Goal: Task Accomplishment & Management: Use online tool/utility

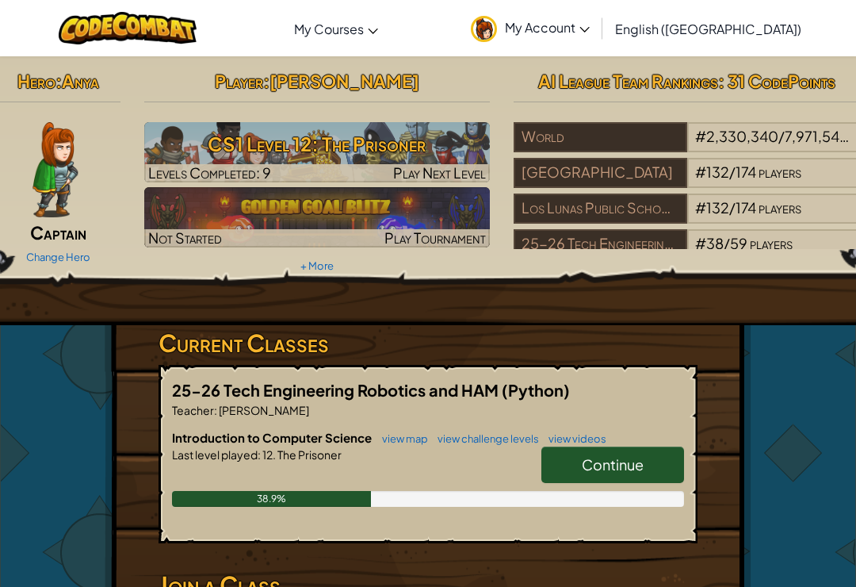
click at [613, 463] on span "Continue" at bounding box center [613, 464] width 62 height 18
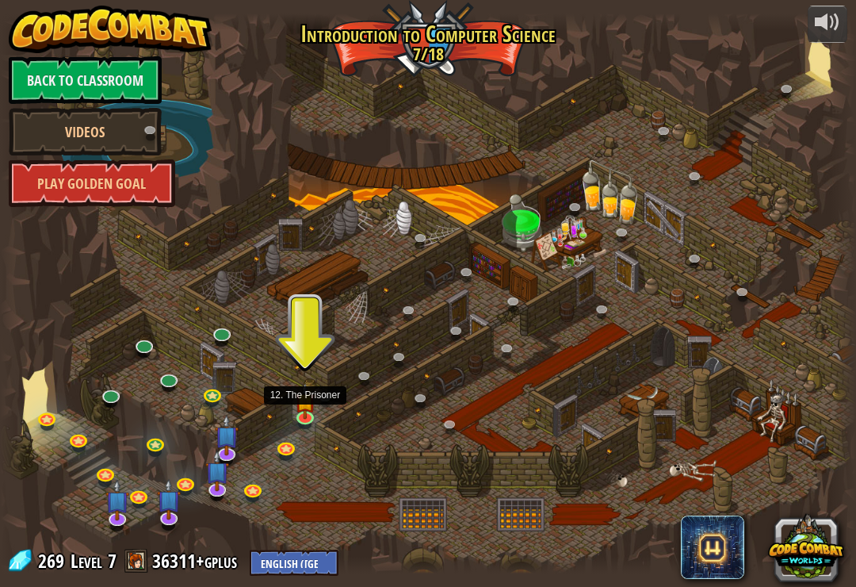
click at [316, 408] on img at bounding box center [304, 400] width 21 height 36
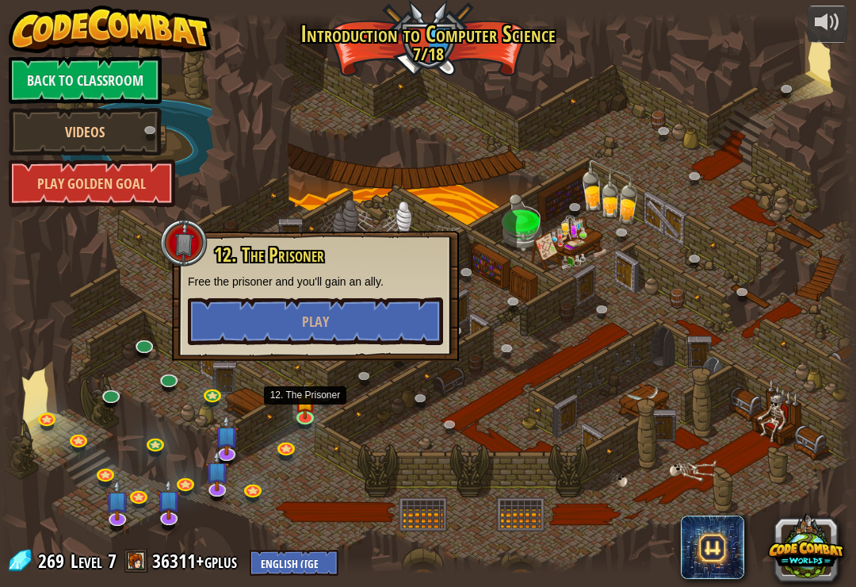
click at [410, 298] on button "Play" at bounding box center [315, 321] width 255 height 48
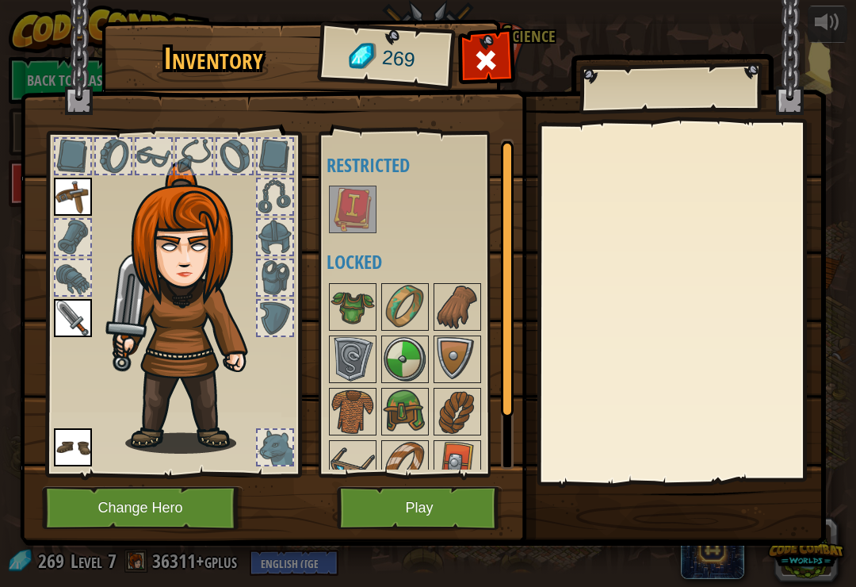
click at [467, 526] on button "Play" at bounding box center [420, 508] width 166 height 44
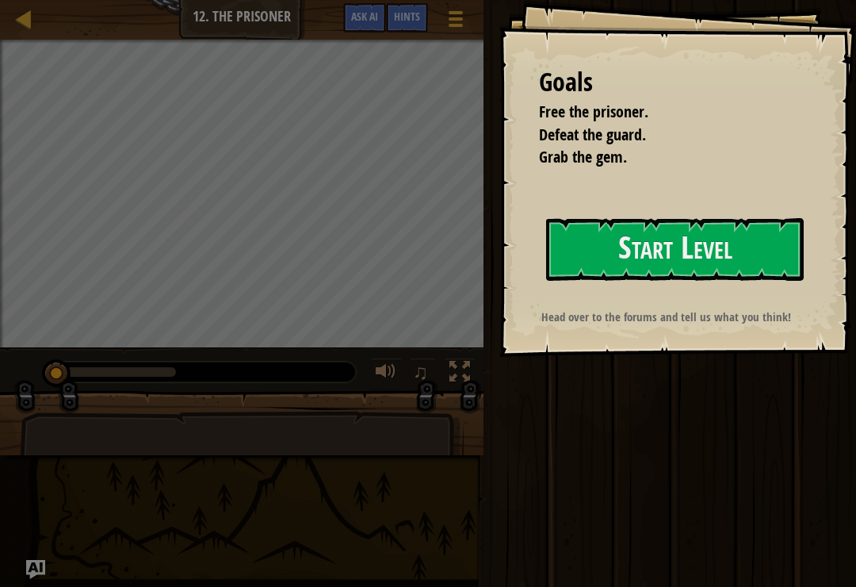
click at [774, 239] on button "Start Level" at bounding box center [675, 249] width 258 height 63
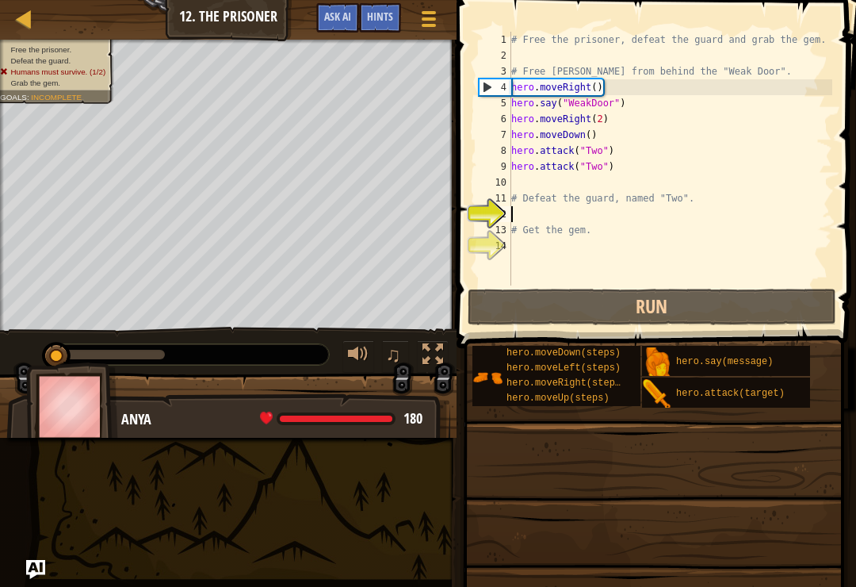
click at [777, 298] on button "Run" at bounding box center [652, 307] width 369 height 36
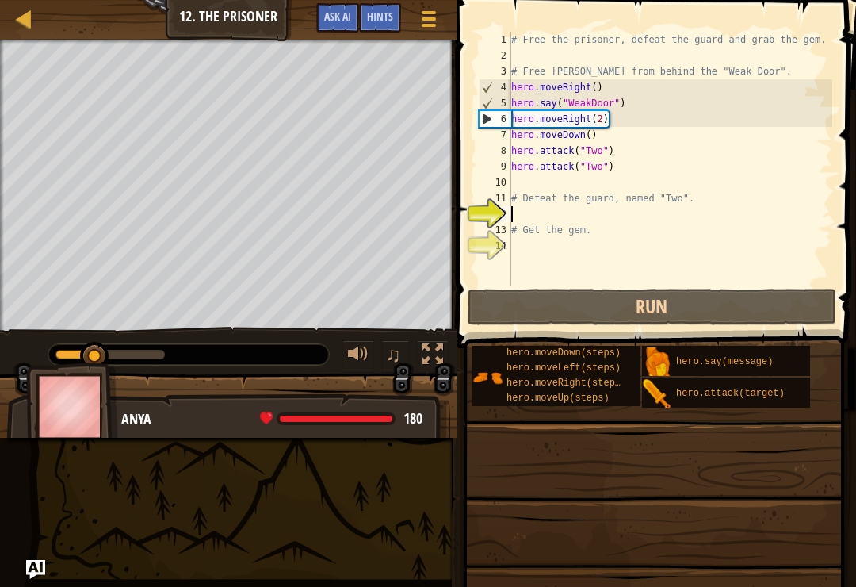
type textarea "hero.say("WeakDoor")"
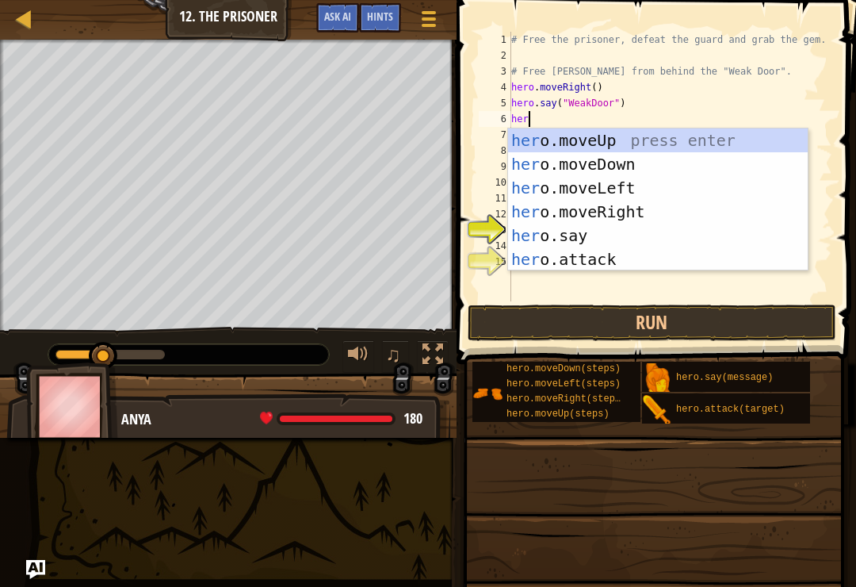
scroll to position [8, 1]
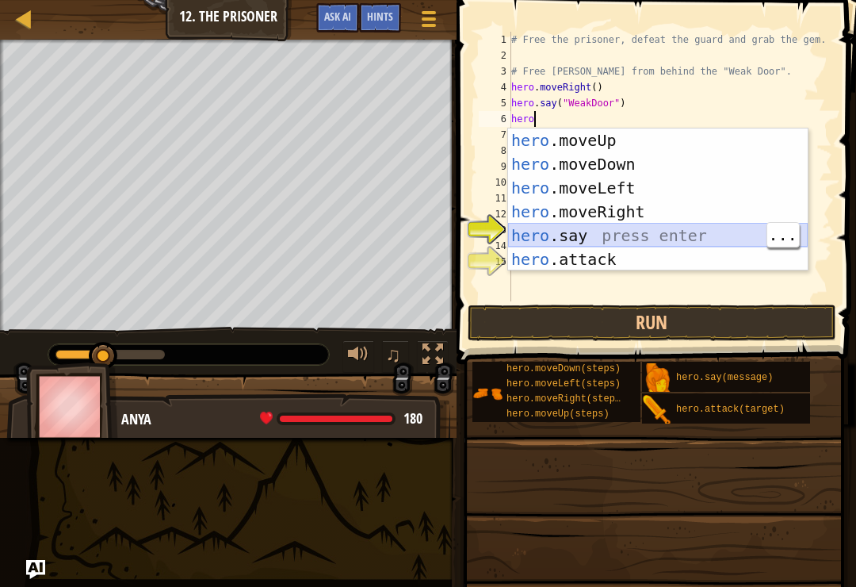
click at [696, 231] on div "hero .moveUp press enter hero .moveDown press enter hero .moveLeft press enter …" at bounding box center [658, 223] width 300 height 190
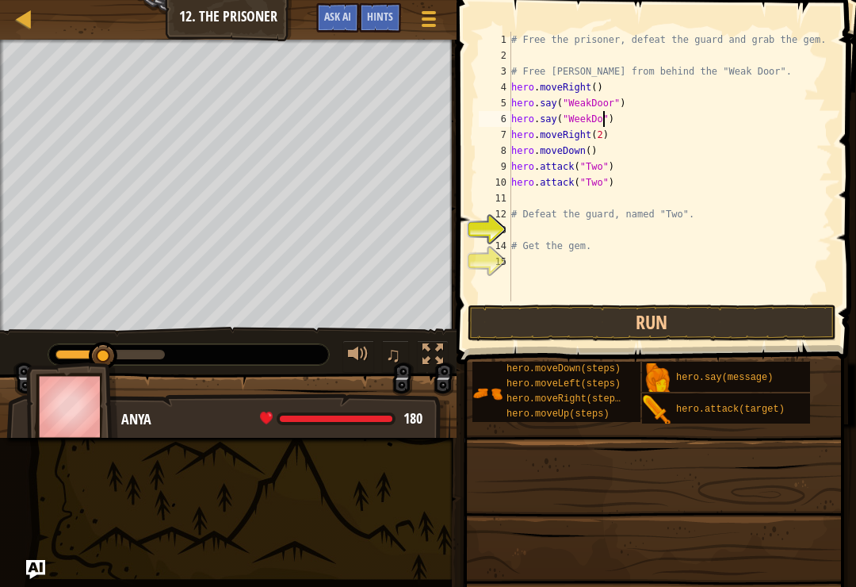
scroll to position [8, 8]
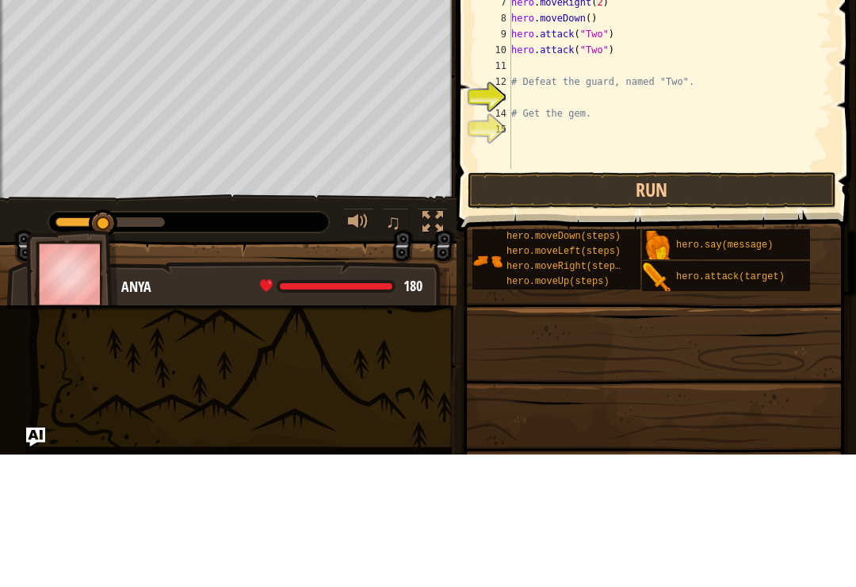
type textarea "hero.say("WeekDoor")"
click at [753, 304] on button "Run" at bounding box center [652, 322] width 369 height 36
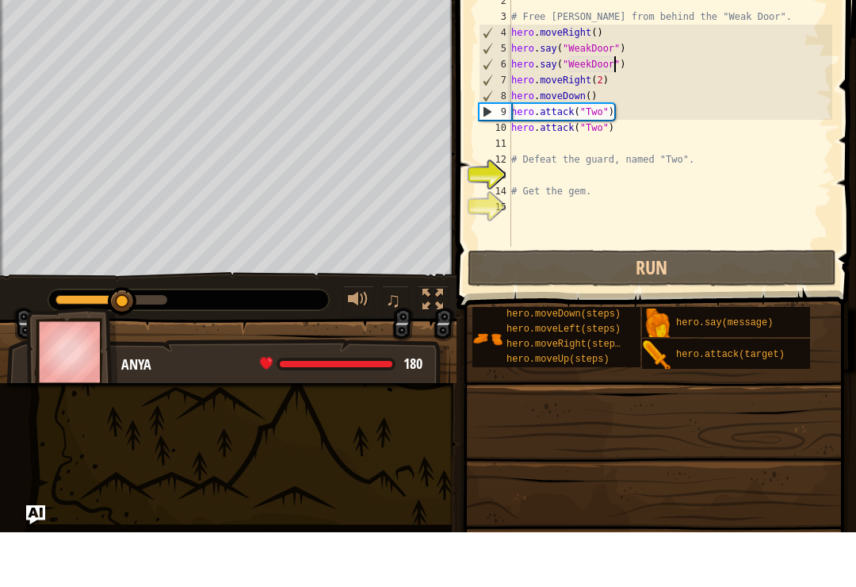
click at [562, 304] on button "Run" at bounding box center [652, 322] width 369 height 36
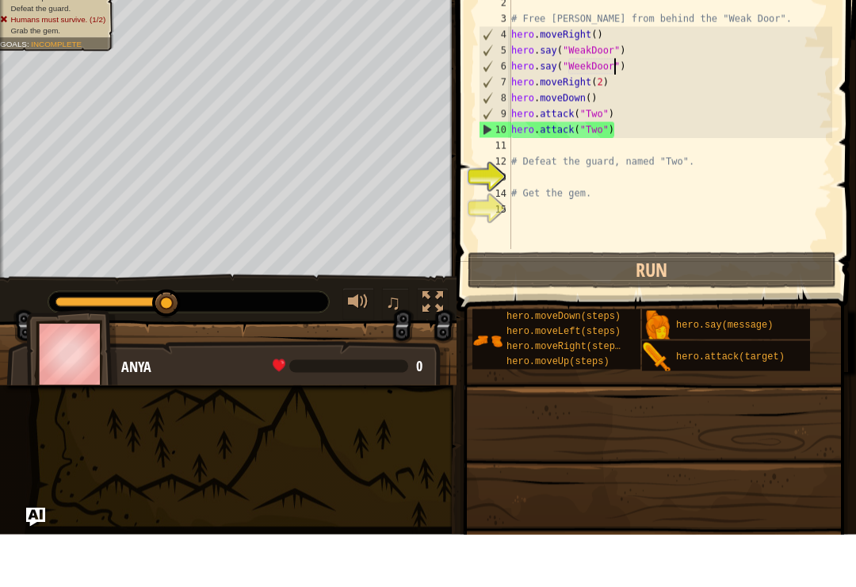
scroll to position [8, 0]
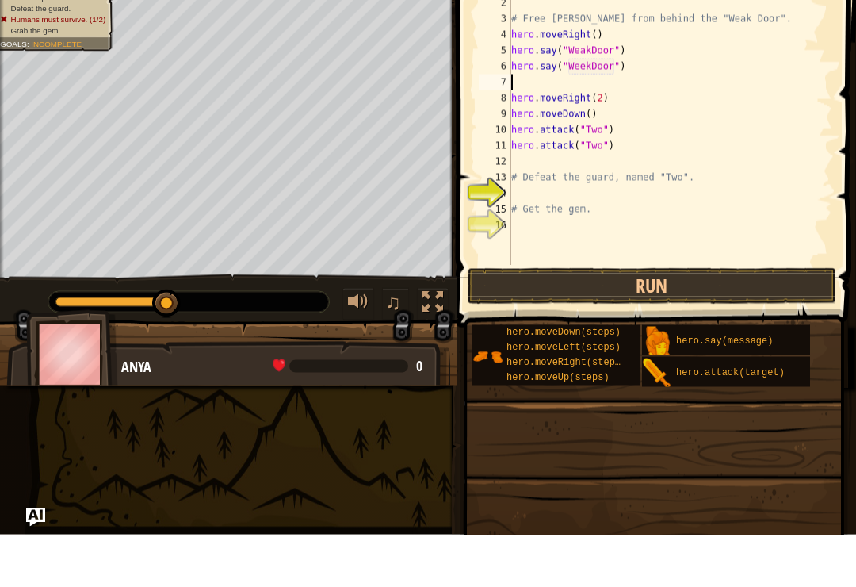
type textarea "hero.say("WeekDoor")"
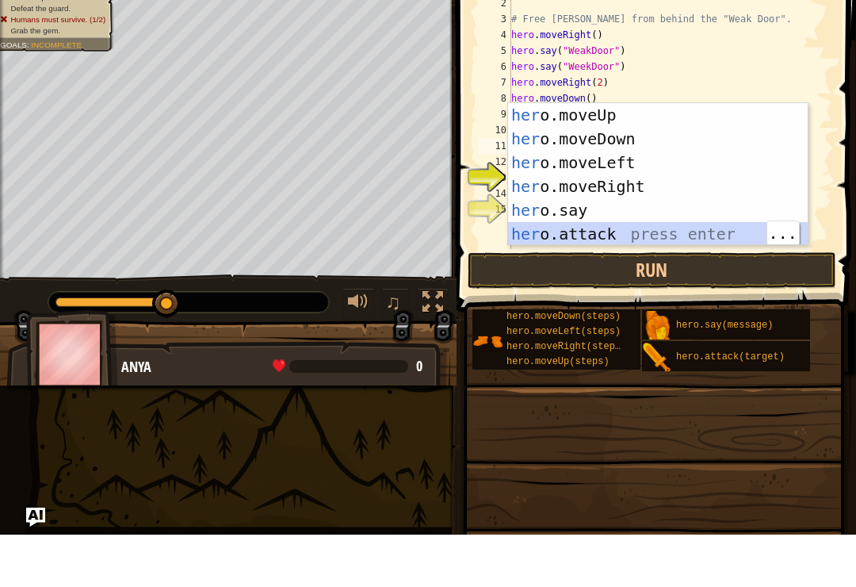
click at [664, 223] on div "her o.moveUp press enter her o.moveDown press enter her o.moveLeft press enter …" at bounding box center [658, 250] width 300 height 190
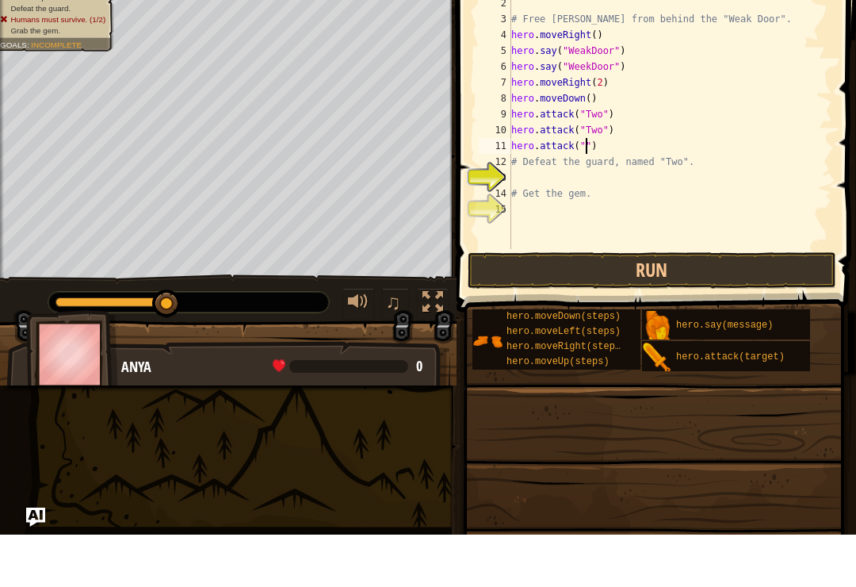
scroll to position [8, 7]
type textarea "hero.attack("Two")"
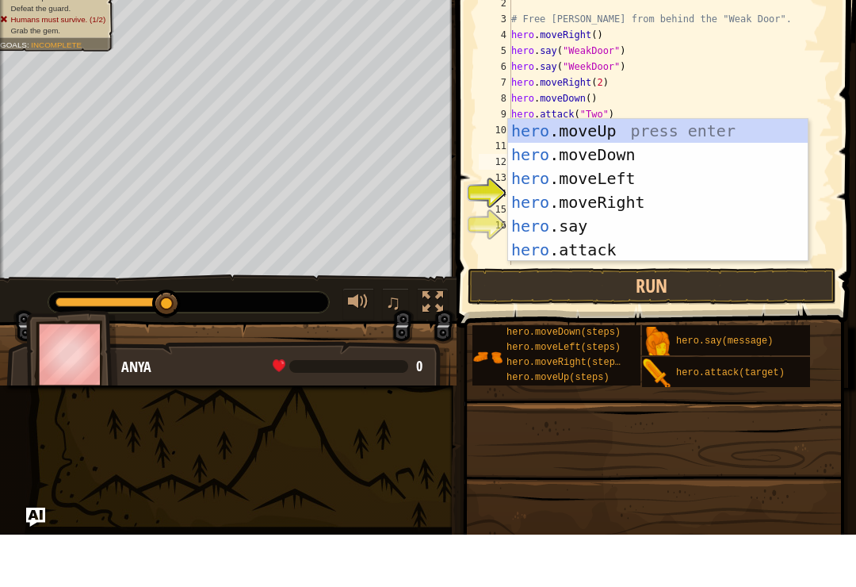
scroll to position [8, 1]
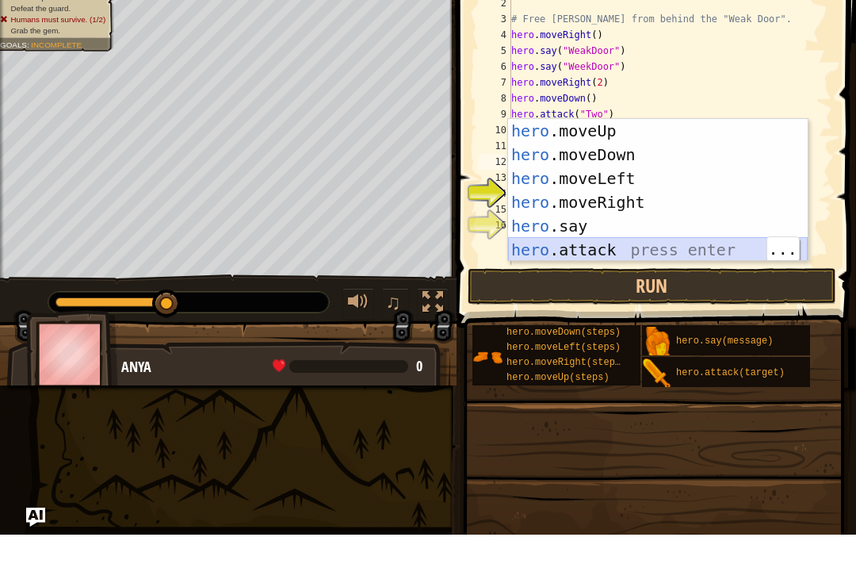
click at [668, 250] on div "hero .moveUp press enter hero .moveDown press enter hero .moveLeft press enter …" at bounding box center [658, 266] width 300 height 190
type textarea "hero.attack("Enemy Name")"
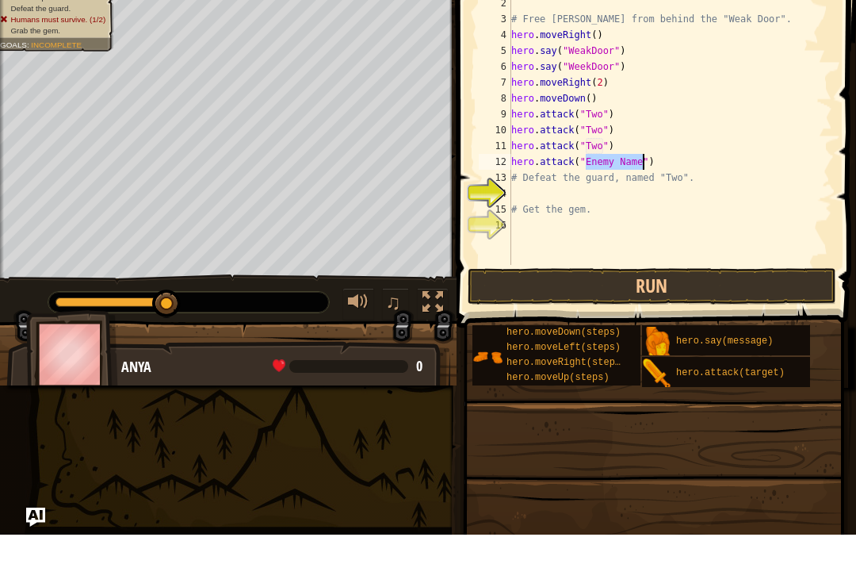
scroll to position [8, 0]
click at [626, 159] on div "# Free the prisoner, defeat the guard and grab the gem. # Free [PERSON_NAME] fr…" at bounding box center [670, 190] width 324 height 317
click at [645, 163] on div "# Free the prisoner, defeat the guard and grab the gem. # Free [PERSON_NAME] fr…" at bounding box center [670, 190] width 324 height 317
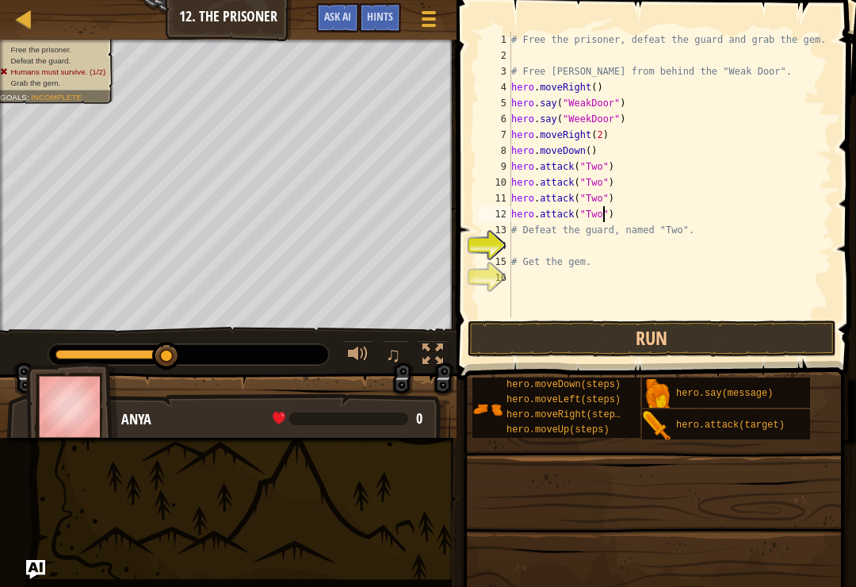
type textarea "hero.moveRight()"
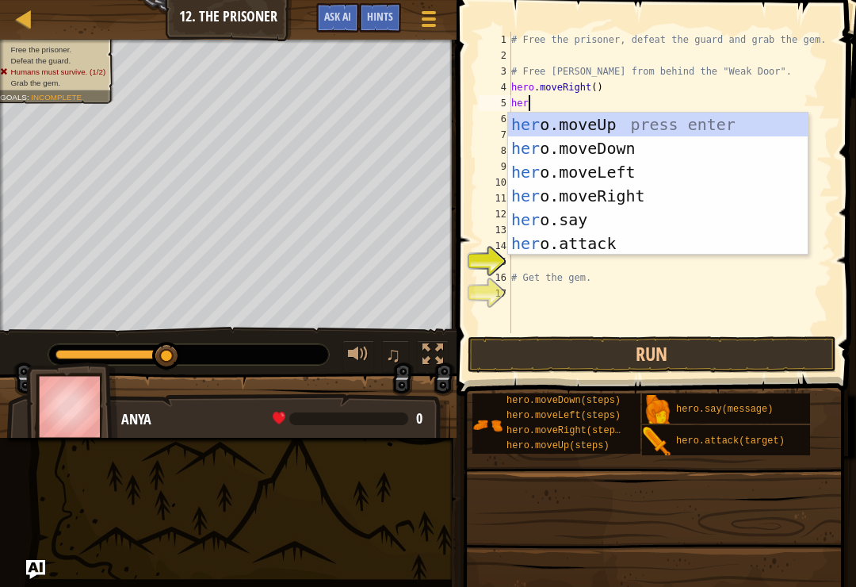
scroll to position [8, 1]
type textarea "hero."
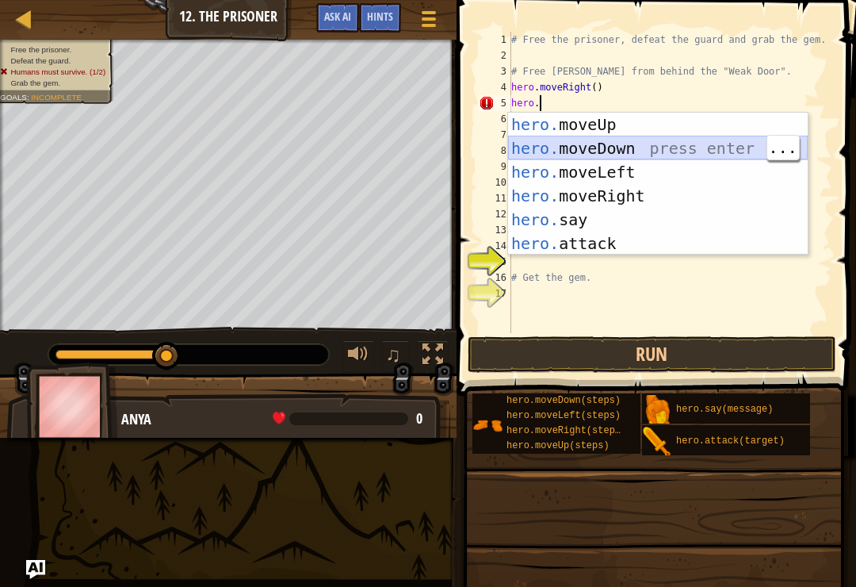
click at [695, 158] on div "hero. moveUp press enter hero. moveDown press enter hero. moveLeft press enter …" at bounding box center [658, 208] width 300 height 190
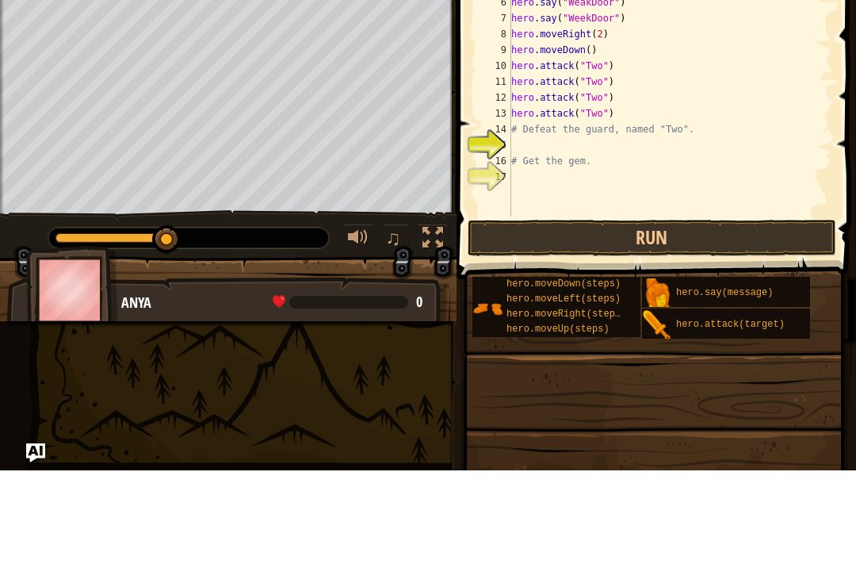
click at [765, 336] on button "Run" at bounding box center [652, 354] width 369 height 36
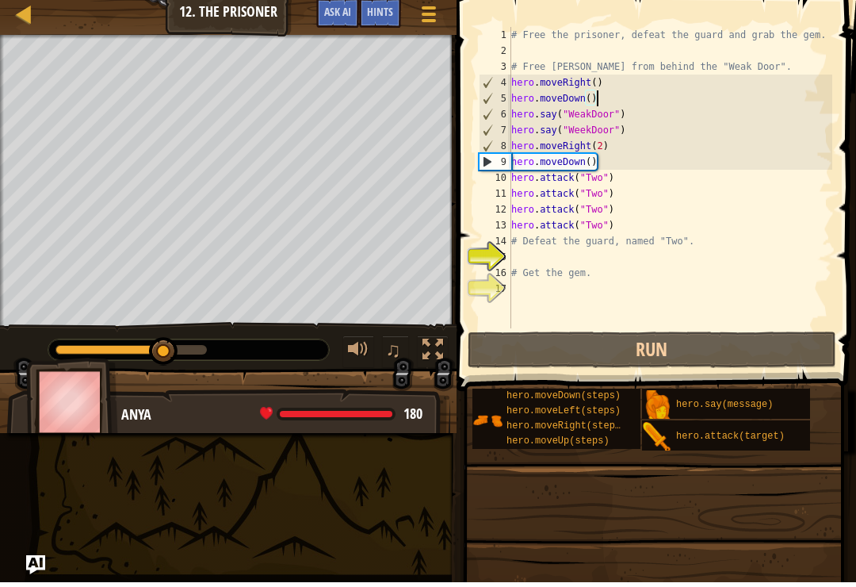
click at [375, 17] on span "Hints" at bounding box center [380, 16] width 26 height 15
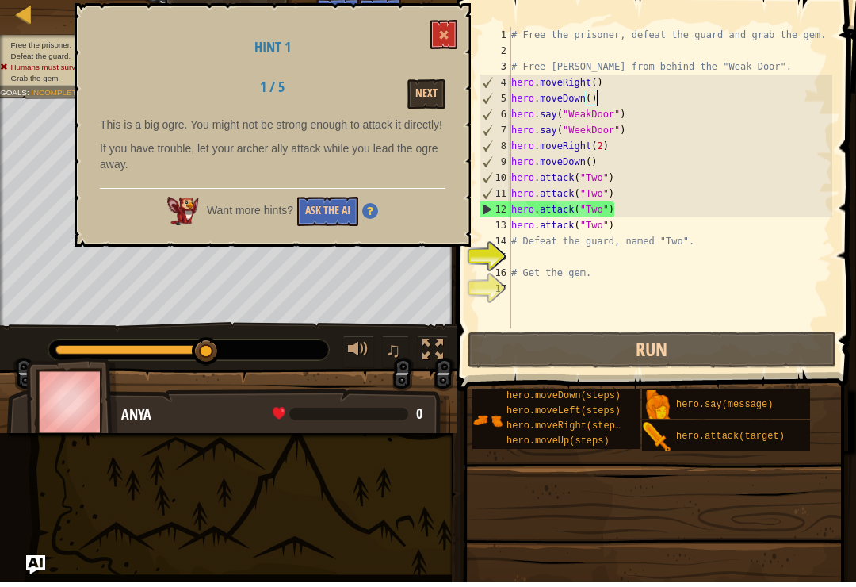
click at [429, 96] on button "Next" at bounding box center [427, 98] width 38 height 29
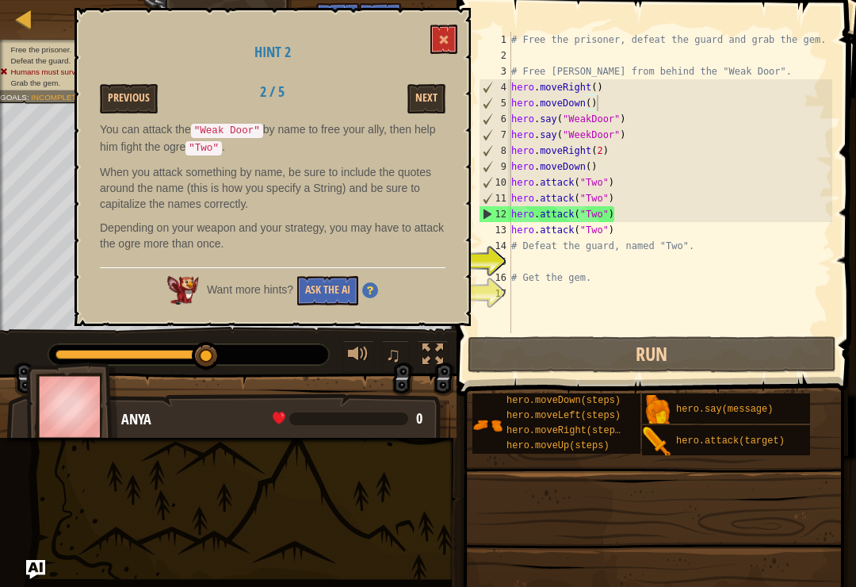
click at [418, 98] on button "Next" at bounding box center [427, 98] width 38 height 29
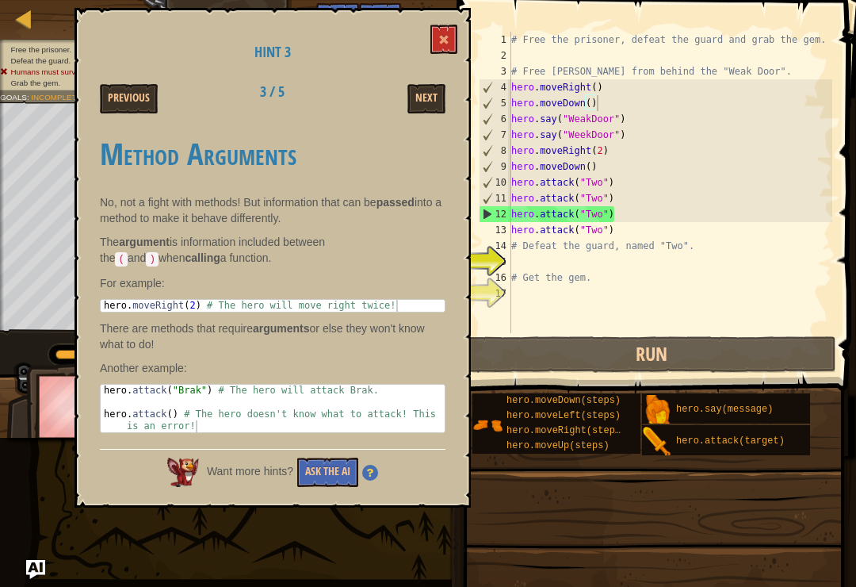
click at [416, 94] on button "Next" at bounding box center [427, 98] width 38 height 29
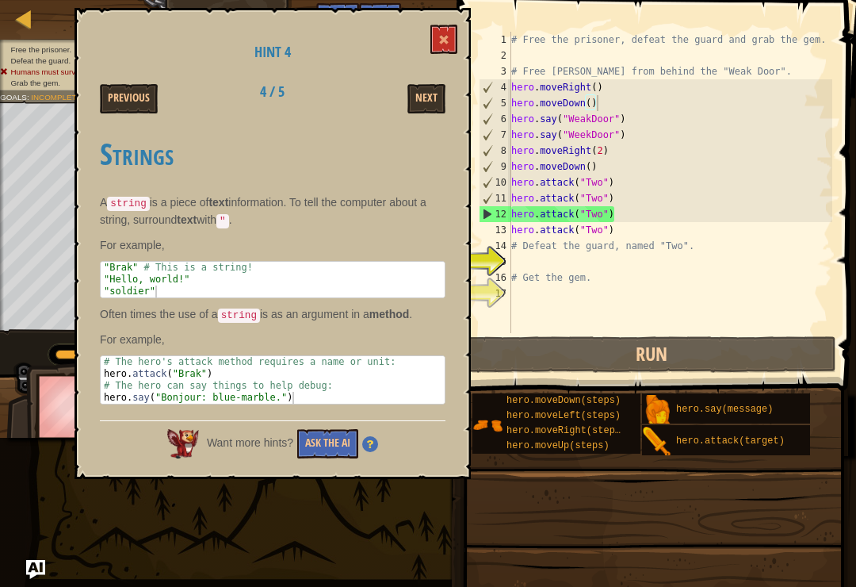
click at [420, 89] on button "Next" at bounding box center [427, 98] width 38 height 29
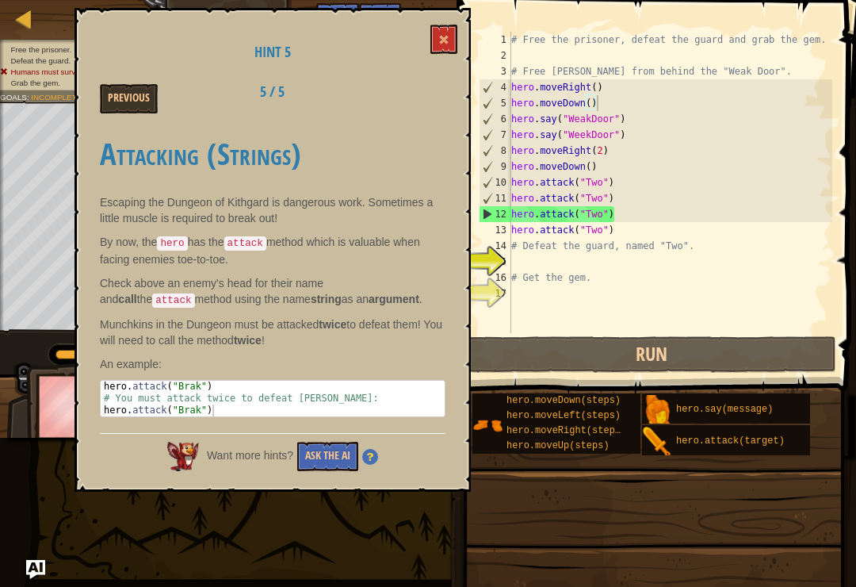
click at [450, 42] on button at bounding box center [444, 39] width 27 height 29
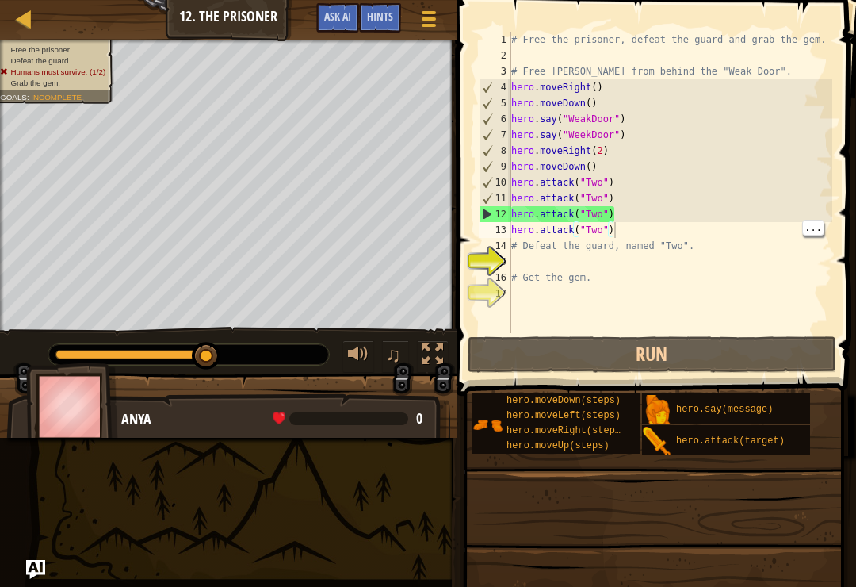
click at [663, 253] on div "# Free the prisoner, defeat the guard and grab the gem. # Free [PERSON_NAME] fr…" at bounding box center [670, 198] width 324 height 333
click at [695, 233] on div "# Free the prisoner, defeat the guard and grab the gem. # Free [PERSON_NAME] fr…" at bounding box center [670, 198] width 324 height 333
click at [601, 98] on div "# Free the prisoner, defeat the guard and grab the gem. # Free [PERSON_NAME] fr…" at bounding box center [670, 198] width 324 height 333
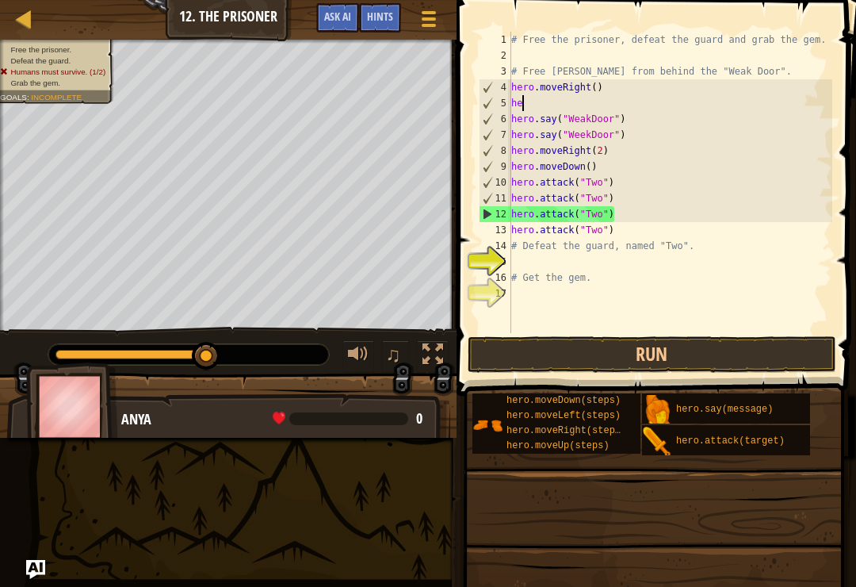
type textarea "h"
type textarea "hero.moveRight()"
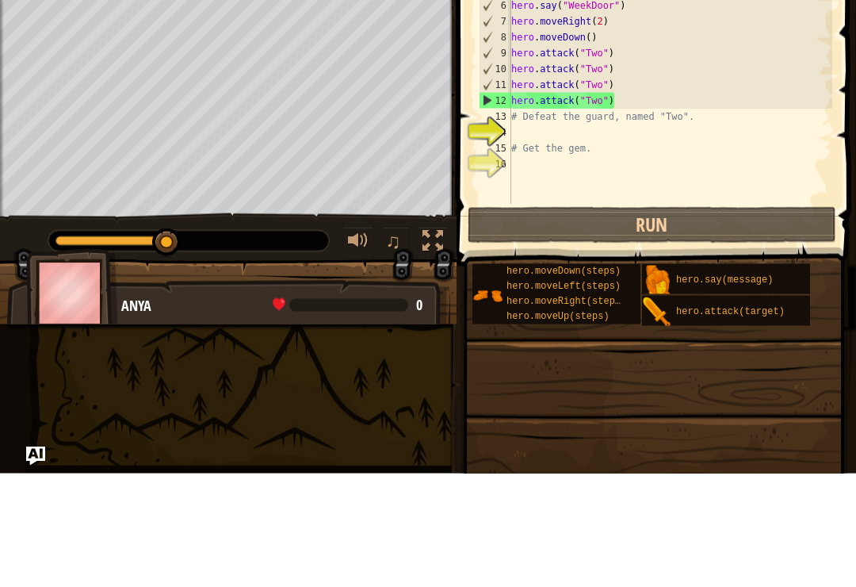
click at [783, 320] on button "Run" at bounding box center [652, 338] width 369 height 36
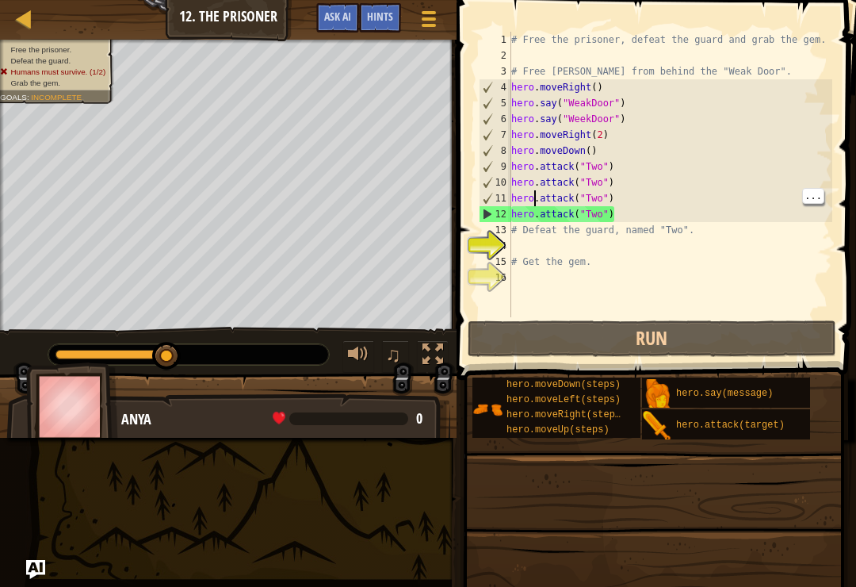
click at [535, 200] on div "# Free the prisoner, defeat the guard and grab the gem. # Free [PERSON_NAME] fr…" at bounding box center [670, 190] width 324 height 317
click at [628, 211] on div "# Free the prisoner, defeat the guard and grab the gem. # Free [PERSON_NAME] fr…" at bounding box center [670, 190] width 324 height 317
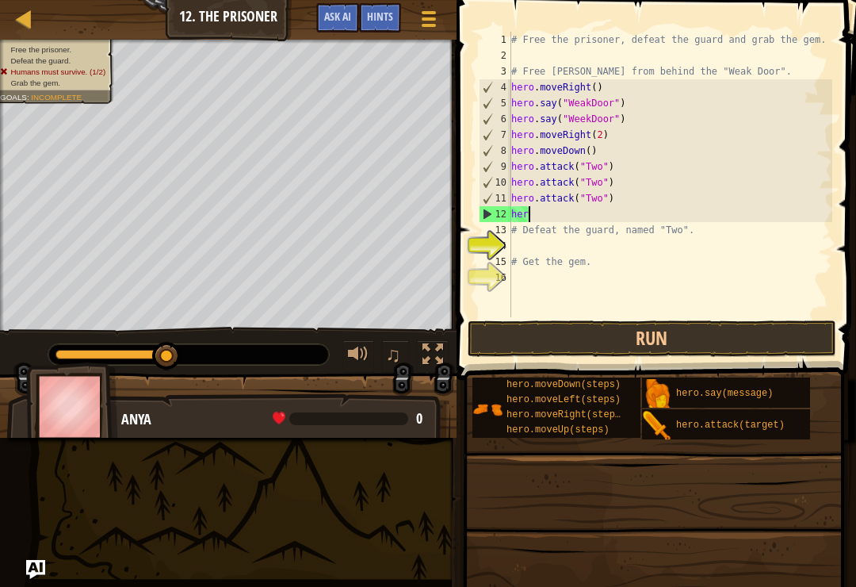
type textarea "h"
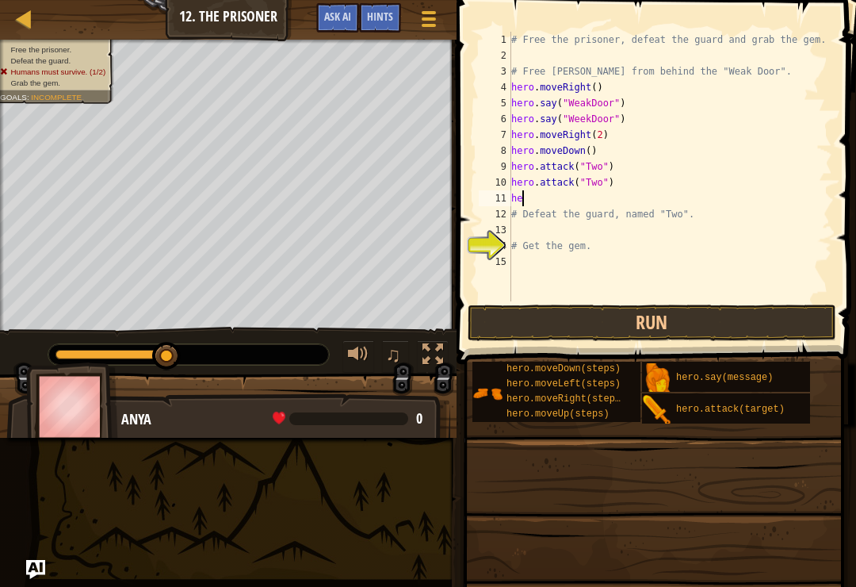
type textarea "h"
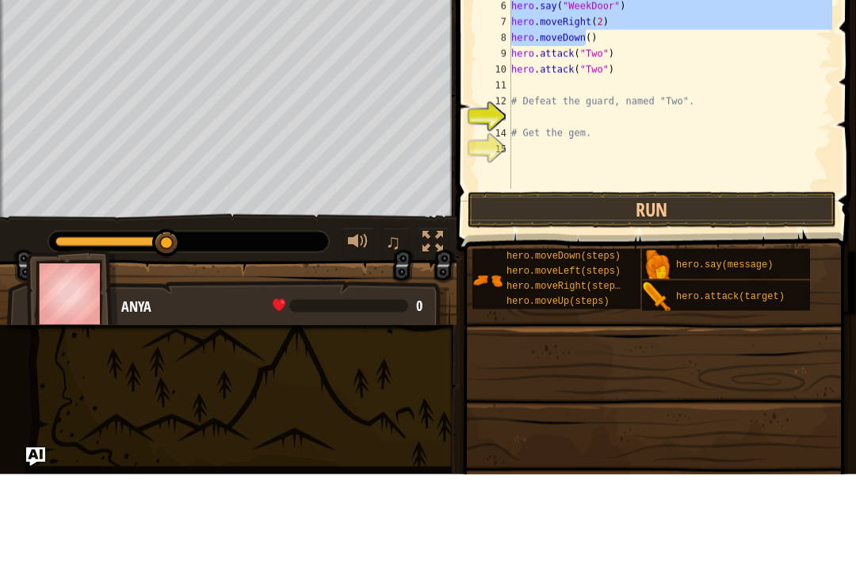
click at [694, 304] on button "Run" at bounding box center [652, 322] width 369 height 36
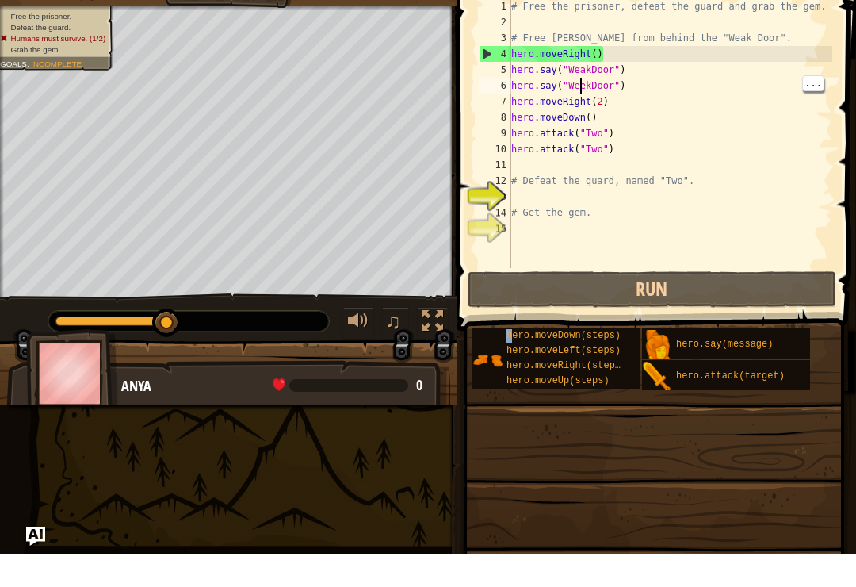
scroll to position [0, 9]
click at [584, 86] on div "# Free the prisoner, defeat the guard and grab the gem. # Free [PERSON_NAME] fr…" at bounding box center [670, 182] width 324 height 301
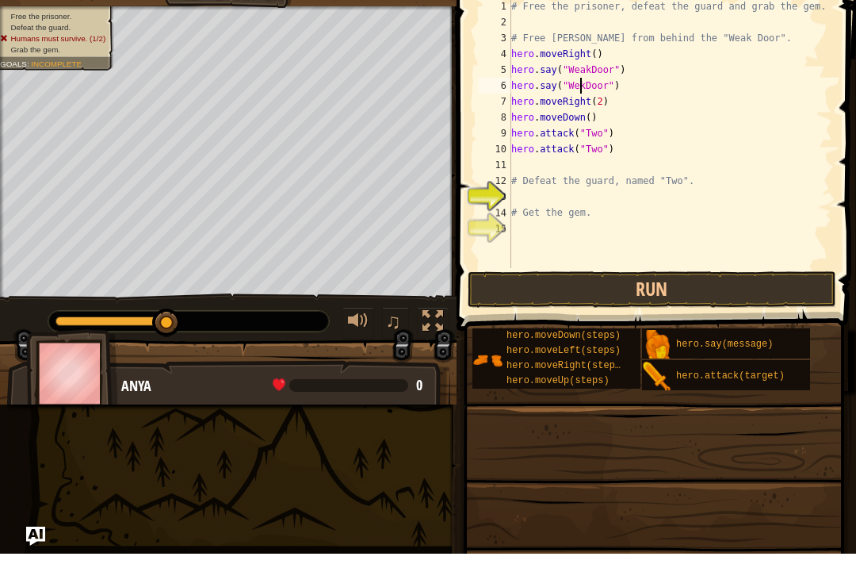
scroll to position [8, 6]
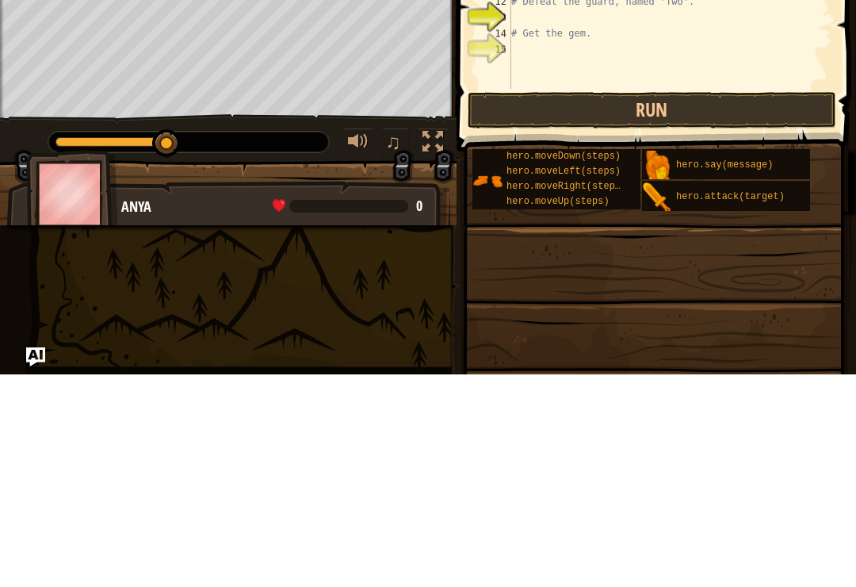
click at [813, 304] on button "Run" at bounding box center [652, 322] width 369 height 36
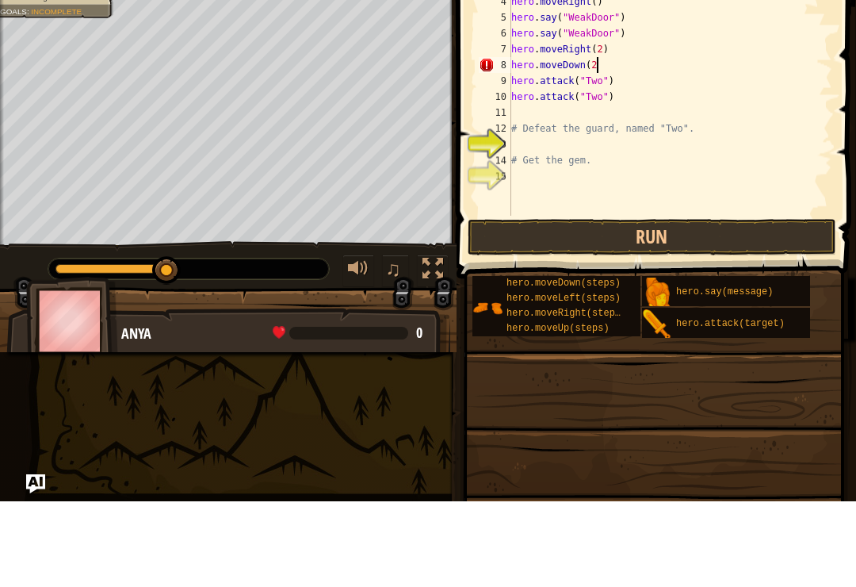
scroll to position [8, 6]
click at [739, 304] on button "Run" at bounding box center [652, 322] width 369 height 36
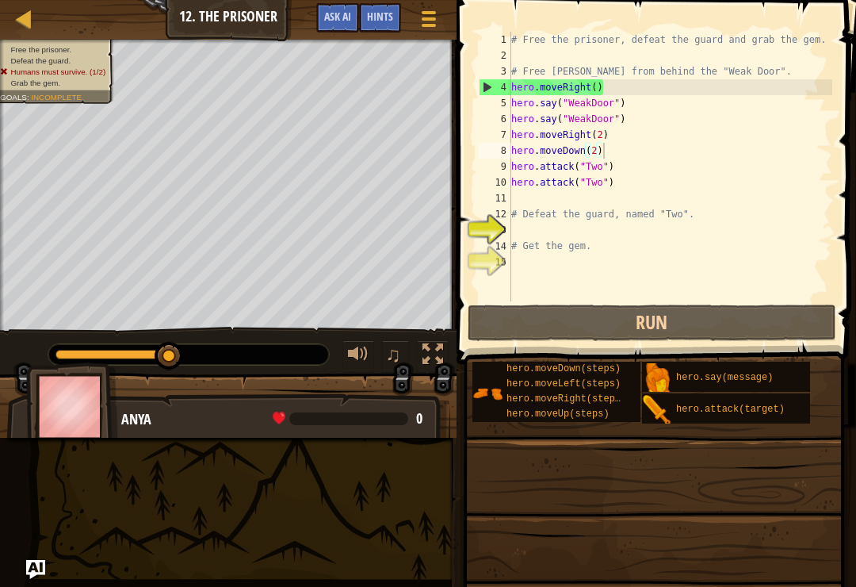
click at [751, 313] on button "Run" at bounding box center [652, 322] width 369 height 36
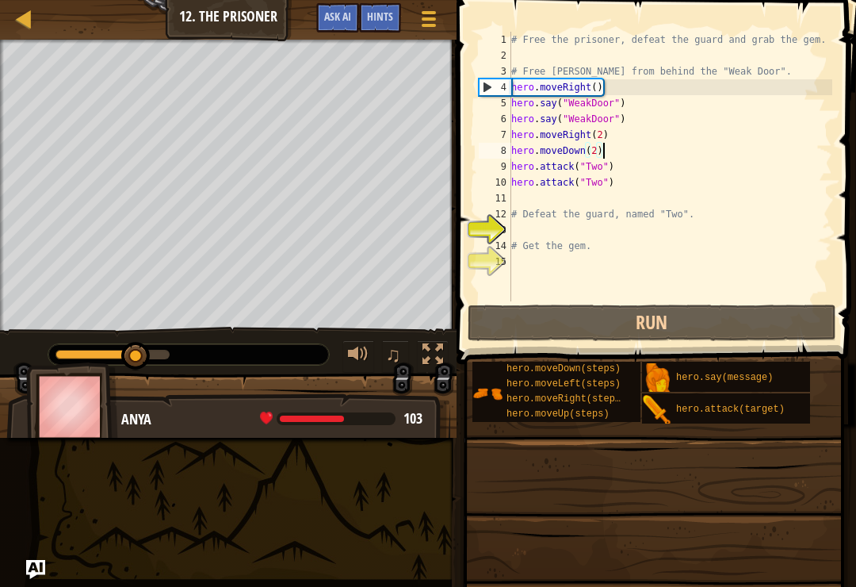
click at [565, 102] on div "# Free the prisoner, defeat the guard and grab the gem. # Free [PERSON_NAME] fr…" at bounding box center [670, 182] width 324 height 301
click at [568, 101] on div "# Free the prisoner, defeat the guard and grab the gem. # Free [PERSON_NAME] fr…" at bounding box center [670, 182] width 324 height 301
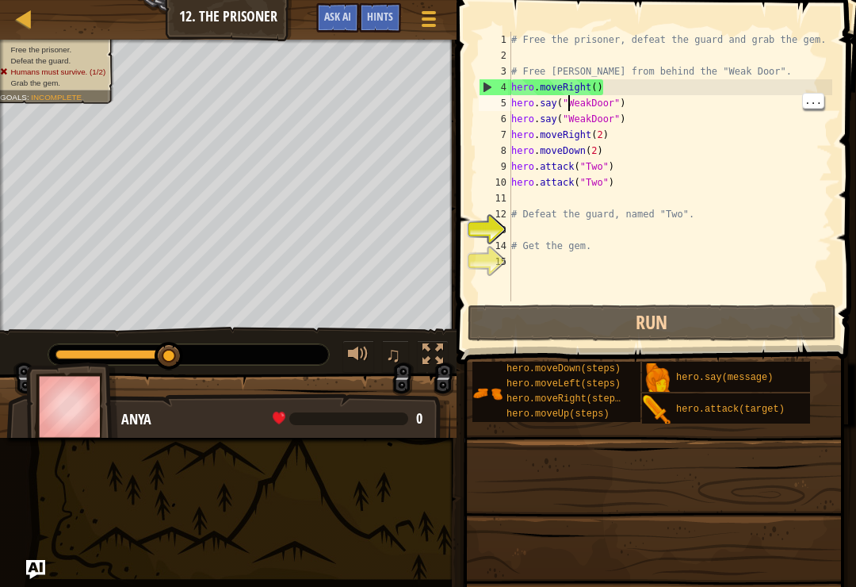
click at [561, 98] on div "# Free the prisoner, defeat the guard and grab the gem. # Free [PERSON_NAME] fr…" at bounding box center [670, 182] width 324 height 301
click at [553, 94] on div "# Free the prisoner, defeat the guard and grab the gem. # Free [PERSON_NAME] fr…" at bounding box center [670, 182] width 324 height 301
click at [556, 101] on div "# Free the prisoner, defeat the guard and grab the gem. # Free [PERSON_NAME] fr…" at bounding box center [670, 182] width 324 height 301
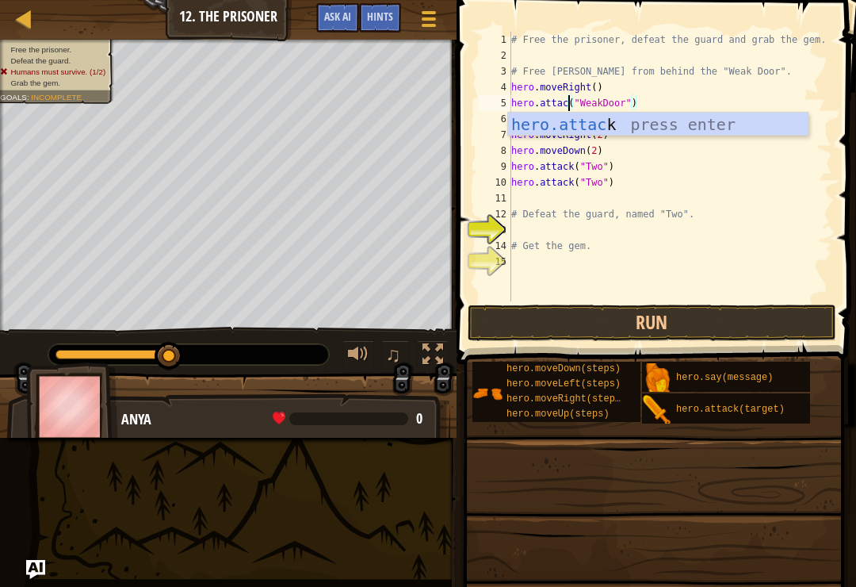
scroll to position [8, 5]
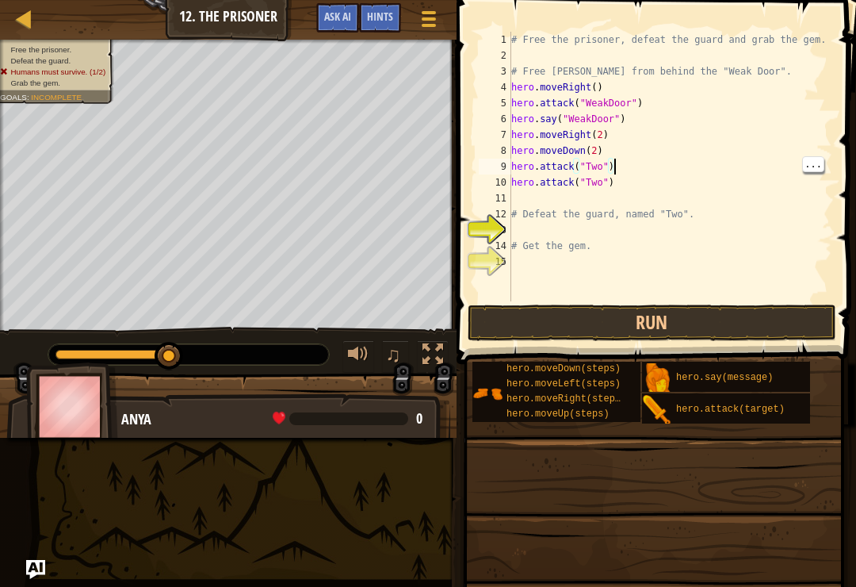
click at [557, 119] on div "# Free the prisoner, defeat the guard and grab the gem. # Free [PERSON_NAME] fr…" at bounding box center [670, 182] width 324 height 301
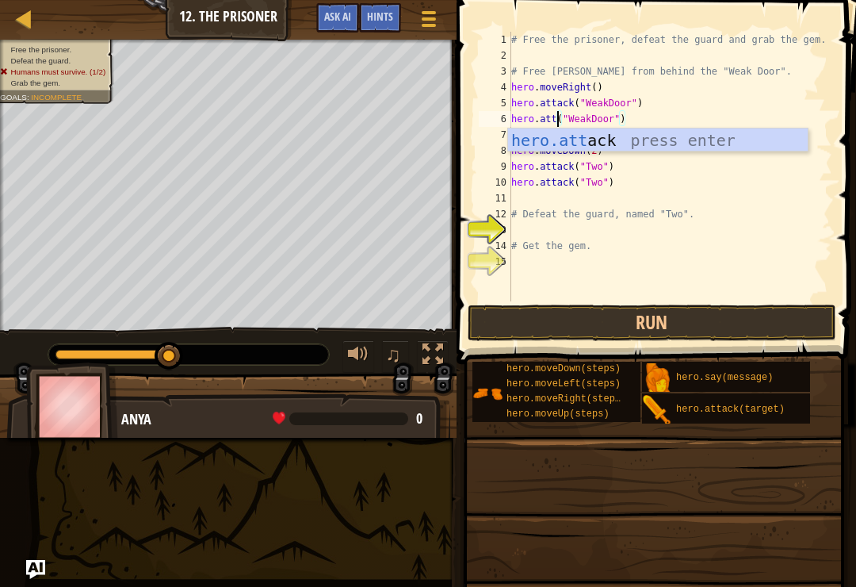
scroll to position [8, 3]
type textarea "hero.attack("WeakDoor")"
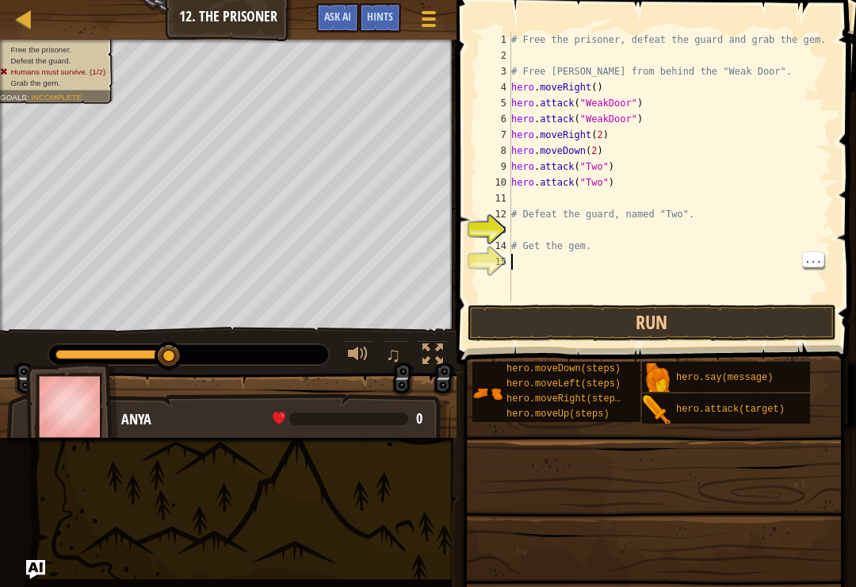
click at [732, 312] on button "Run" at bounding box center [652, 322] width 369 height 36
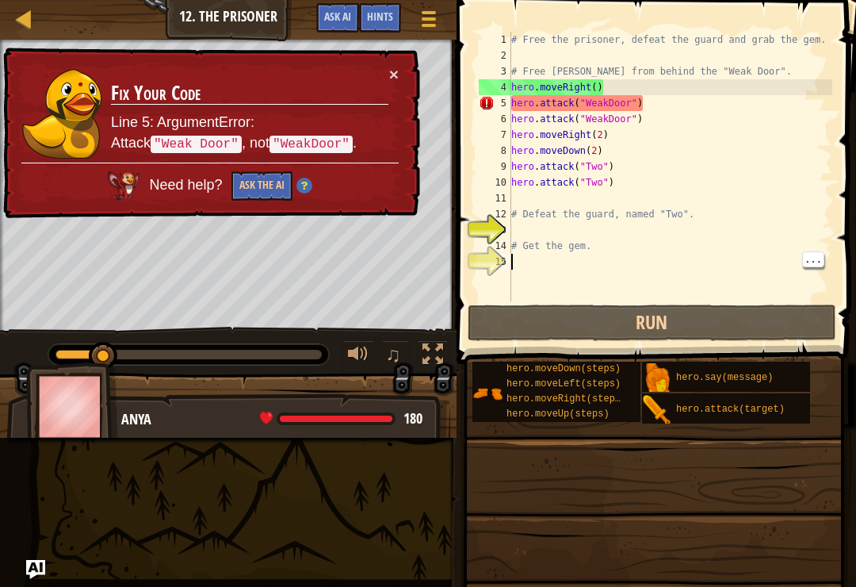
click at [602, 103] on div "# Free the prisoner, defeat the guard and grab the gem. # Free [PERSON_NAME] fr…" at bounding box center [670, 182] width 324 height 301
click at [614, 101] on div "# Free the prisoner, defeat the guard and grab the gem. # Free [PERSON_NAME] fr…" at bounding box center [670, 182] width 324 height 301
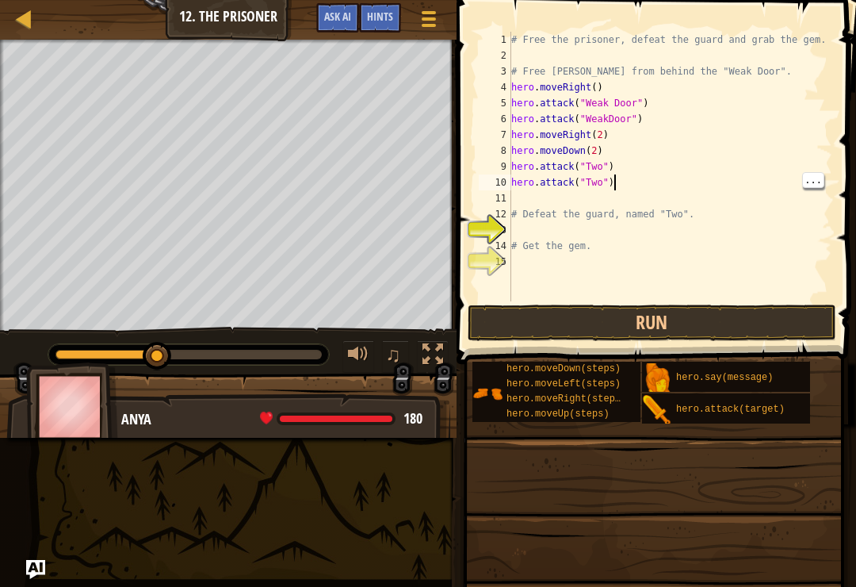
scroll to position [8, 8]
click at [609, 114] on div "# Free the prisoner, defeat the guard and grab the gem. # Free [PERSON_NAME] fr…" at bounding box center [670, 182] width 324 height 301
click at [760, 323] on button "Run" at bounding box center [652, 322] width 369 height 36
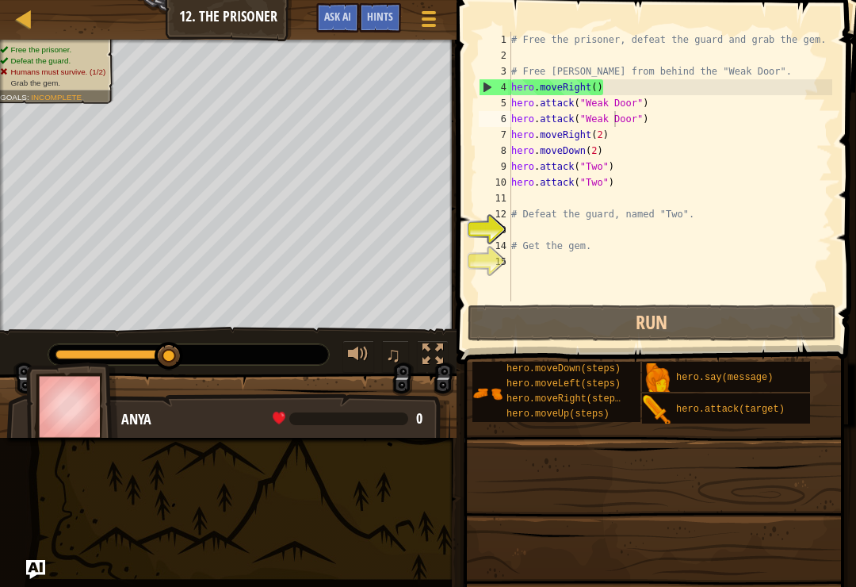
scroll to position [8, 7]
click at [594, 125] on div "# Free the prisoner, defeat the guard and grab the gem. # Free [PERSON_NAME] fr…" at bounding box center [670, 182] width 324 height 301
click at [611, 133] on div "# Free the prisoner, defeat the guard and grab the gem. # Free [PERSON_NAME] fr…" at bounding box center [670, 182] width 324 height 301
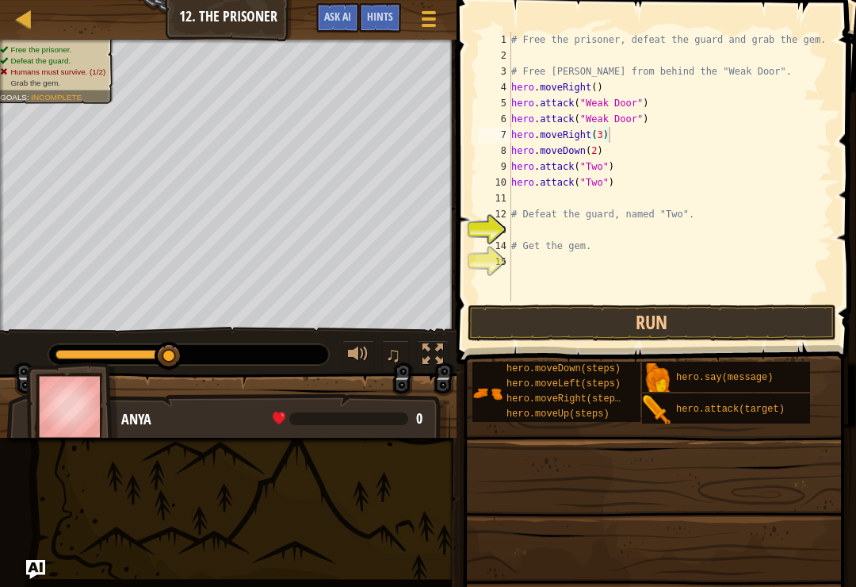
type textarea "hero.moveRight(3)"
click at [691, 307] on button "Run" at bounding box center [652, 322] width 369 height 36
